Goal: Find specific page/section

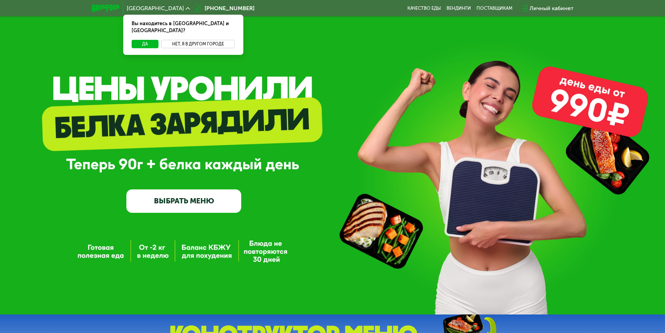
click at [176, 40] on button "Нет, я в другом городе" at bounding box center [198, 44] width 74 height 8
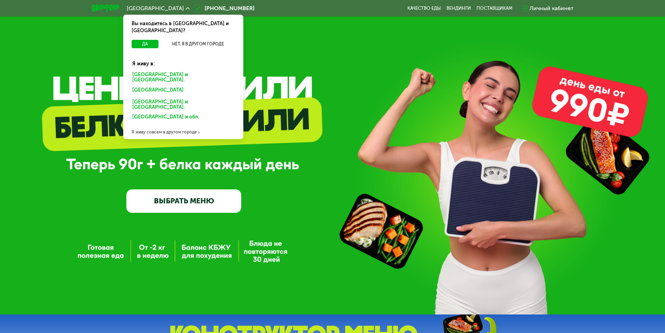
click at [181, 86] on div "[GEOGRAPHIC_DATA] и [GEOGRAPHIC_DATA]." at bounding box center [181, 91] width 109 height 11
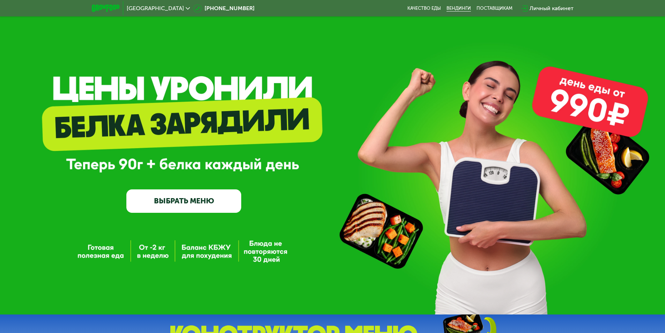
click at [461, 6] on link "Вендинги" at bounding box center [458, 9] width 24 height 6
